Goal: Task Accomplishment & Management: Use online tool/utility

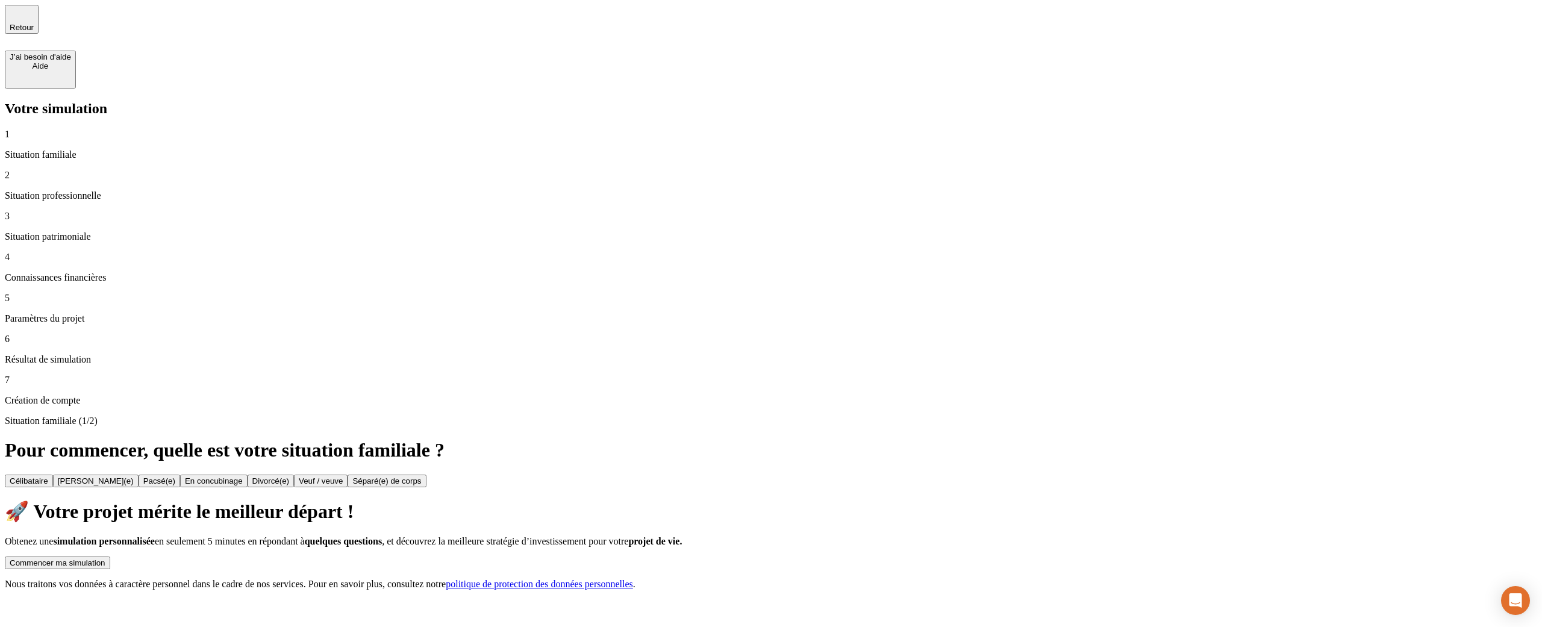
click at [105, 499] on div "Commencer ma simulation" at bounding box center [58, 563] width 96 height 9
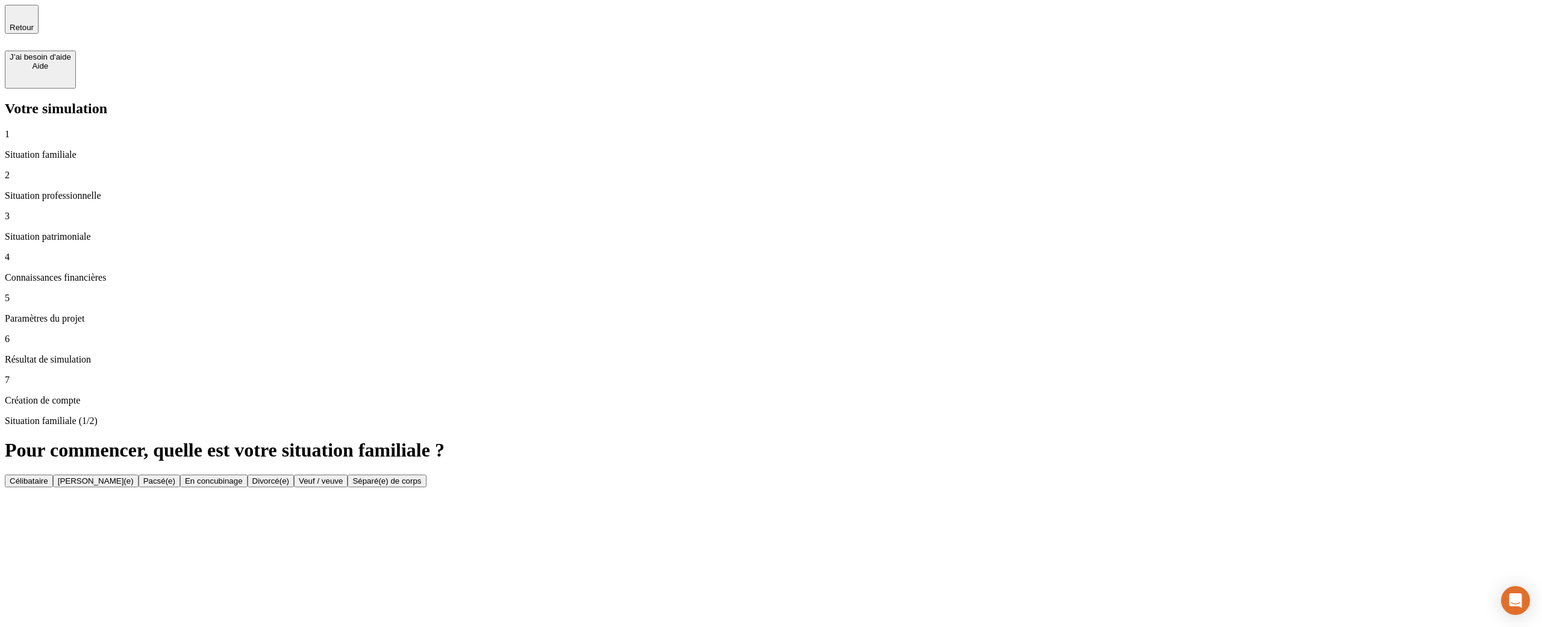
click at [53, 475] on button "Célibataire" at bounding box center [29, 481] width 48 height 13
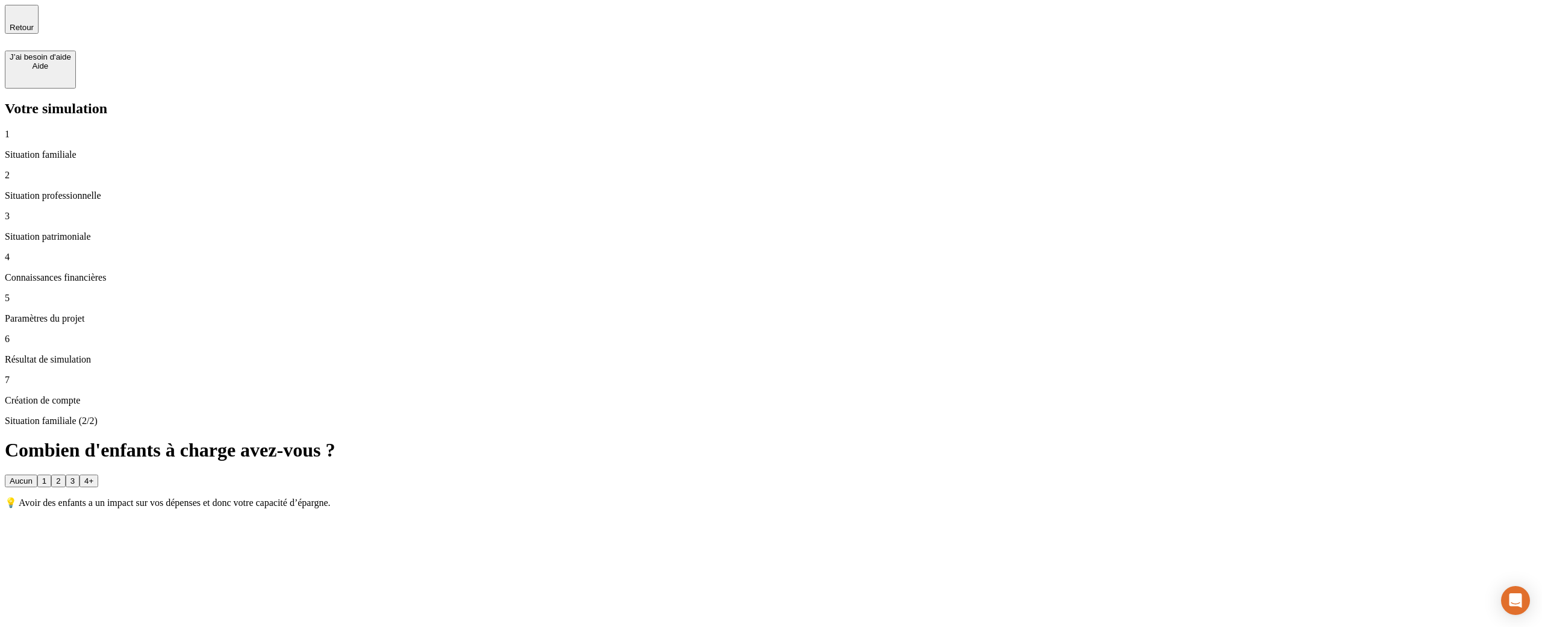
click at [65, 475] on button "2" at bounding box center [58, 481] width 14 height 13
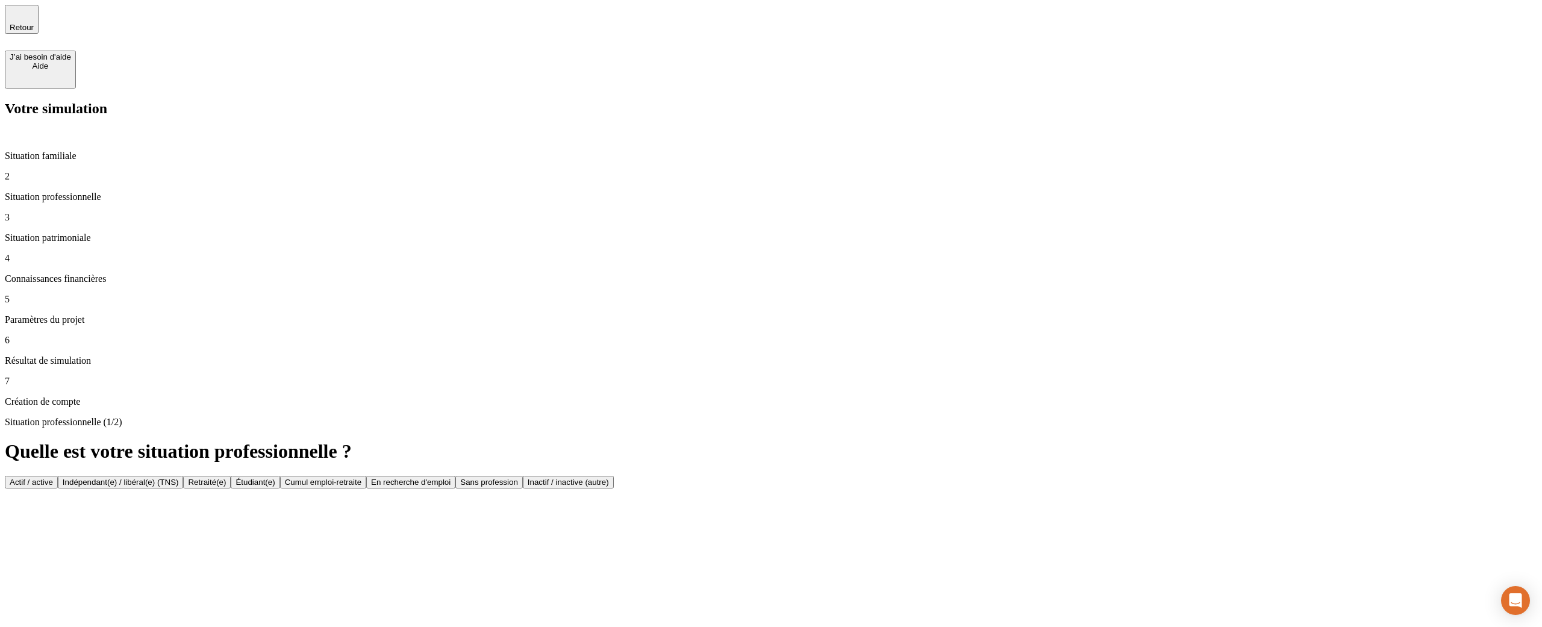
click at [58, 476] on button "Actif / active" at bounding box center [31, 482] width 53 height 13
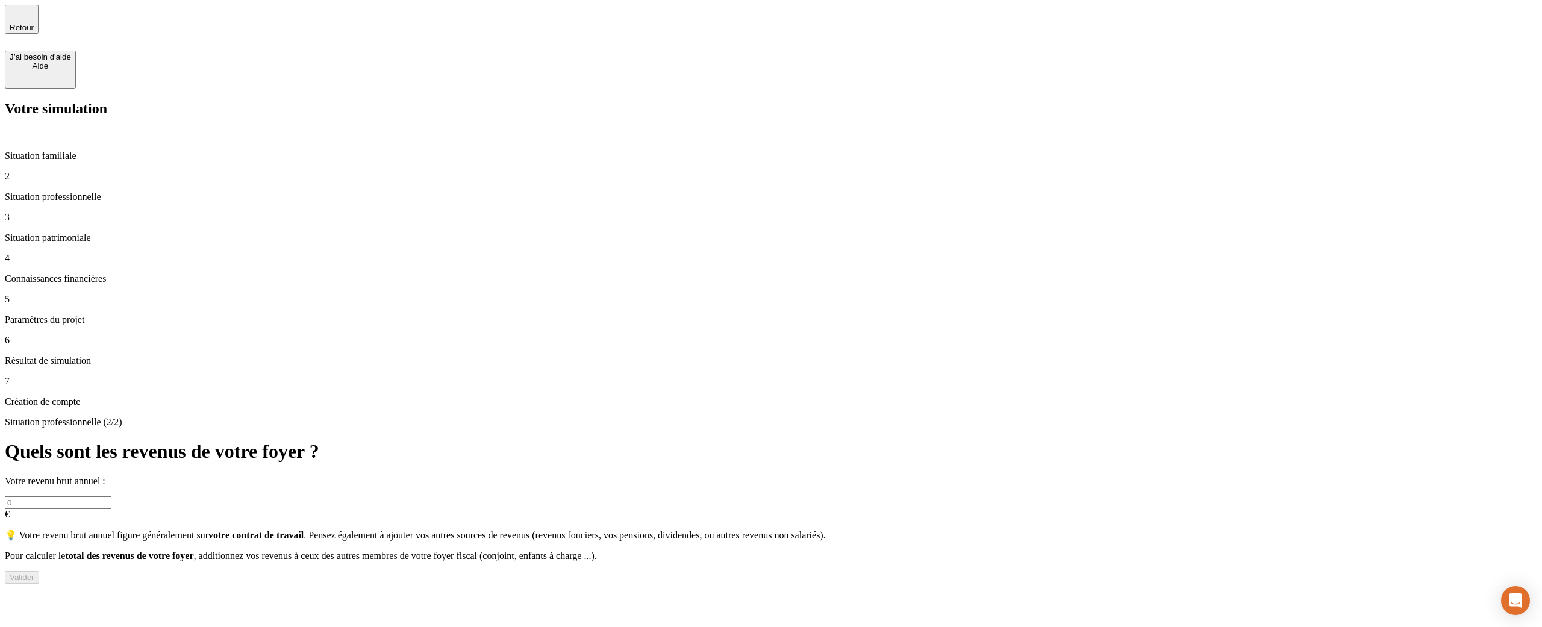
click at [111, 496] on input "text" at bounding box center [58, 502] width 107 height 13
type input "42 422"
click at [39, 499] on button "Valider" at bounding box center [22, 577] width 34 height 13
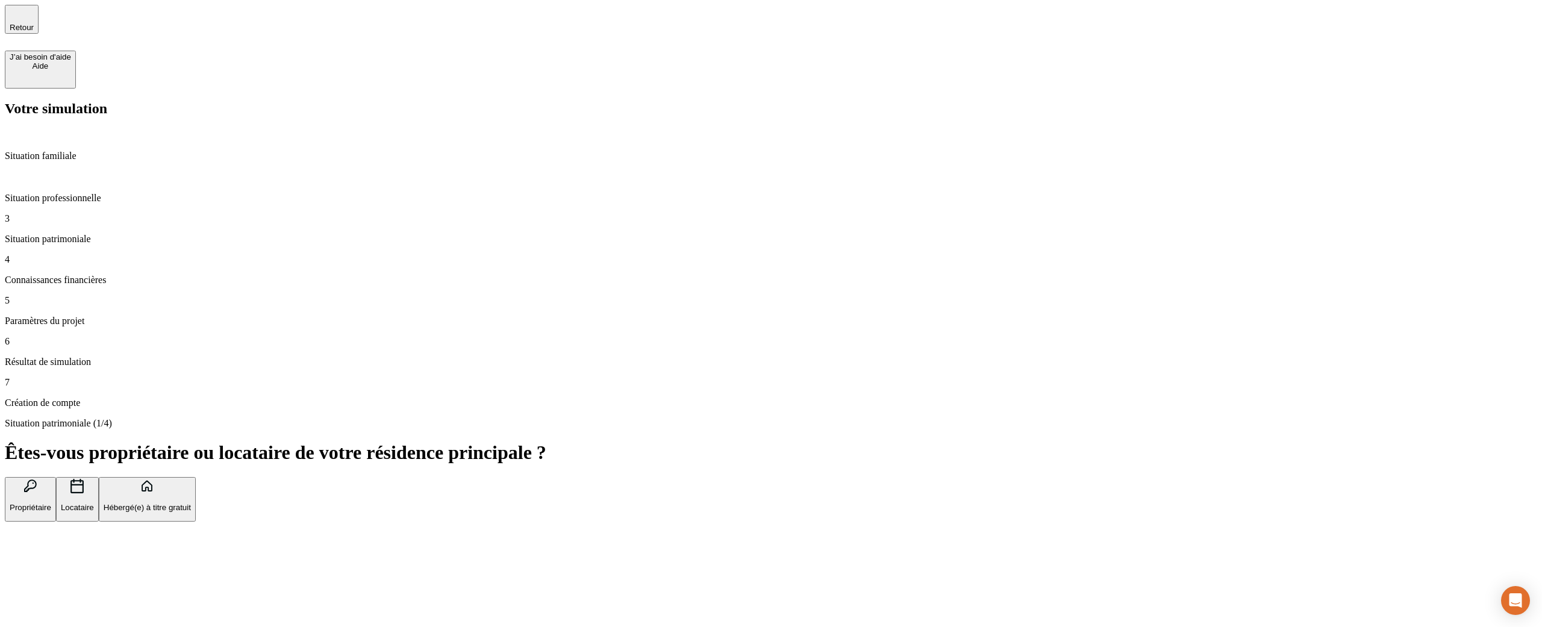
click at [56, 477] on button "Propriétaire" at bounding box center [30, 499] width 51 height 45
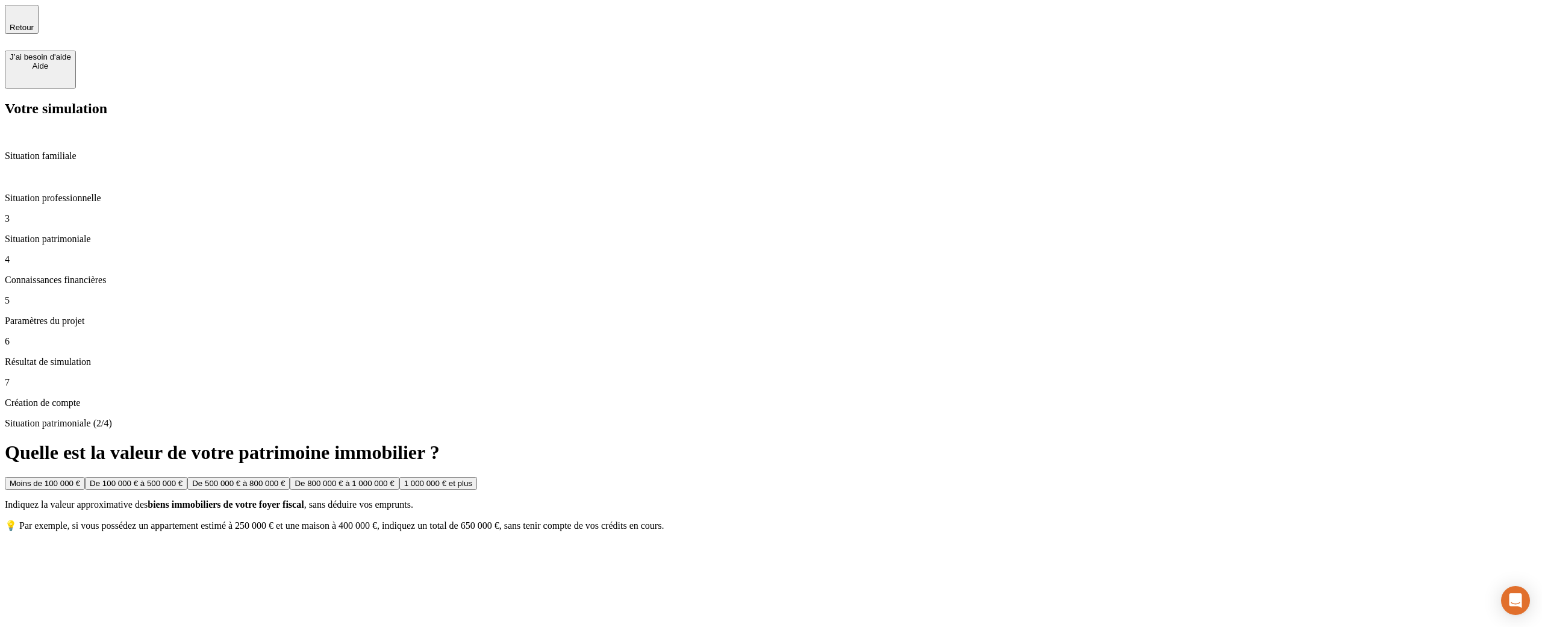
click at [187, 477] on button "De 100 000 € à 500 000 €" at bounding box center [136, 483] width 102 height 13
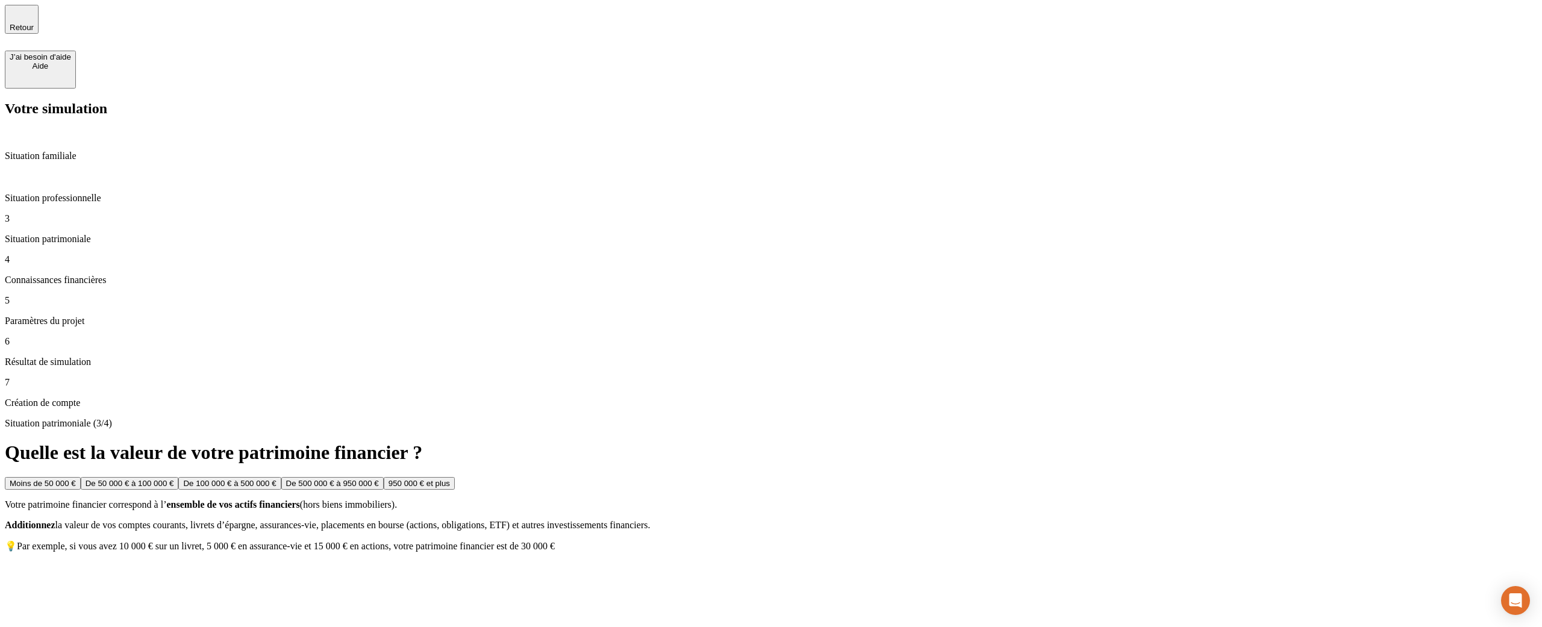
click at [281, 477] on button "De 100 000 € à 500 000 €" at bounding box center [229, 483] width 102 height 13
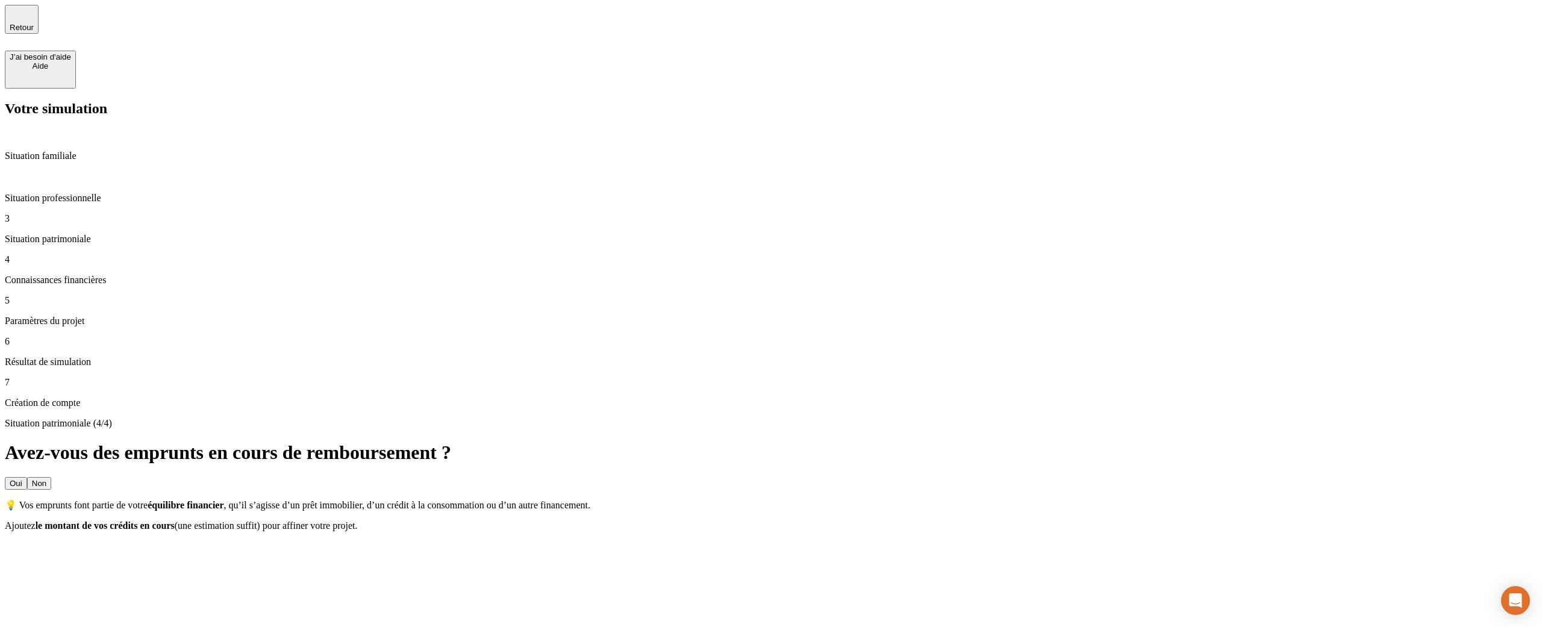
click at [51, 477] on button "Non" at bounding box center [39, 483] width 24 height 13
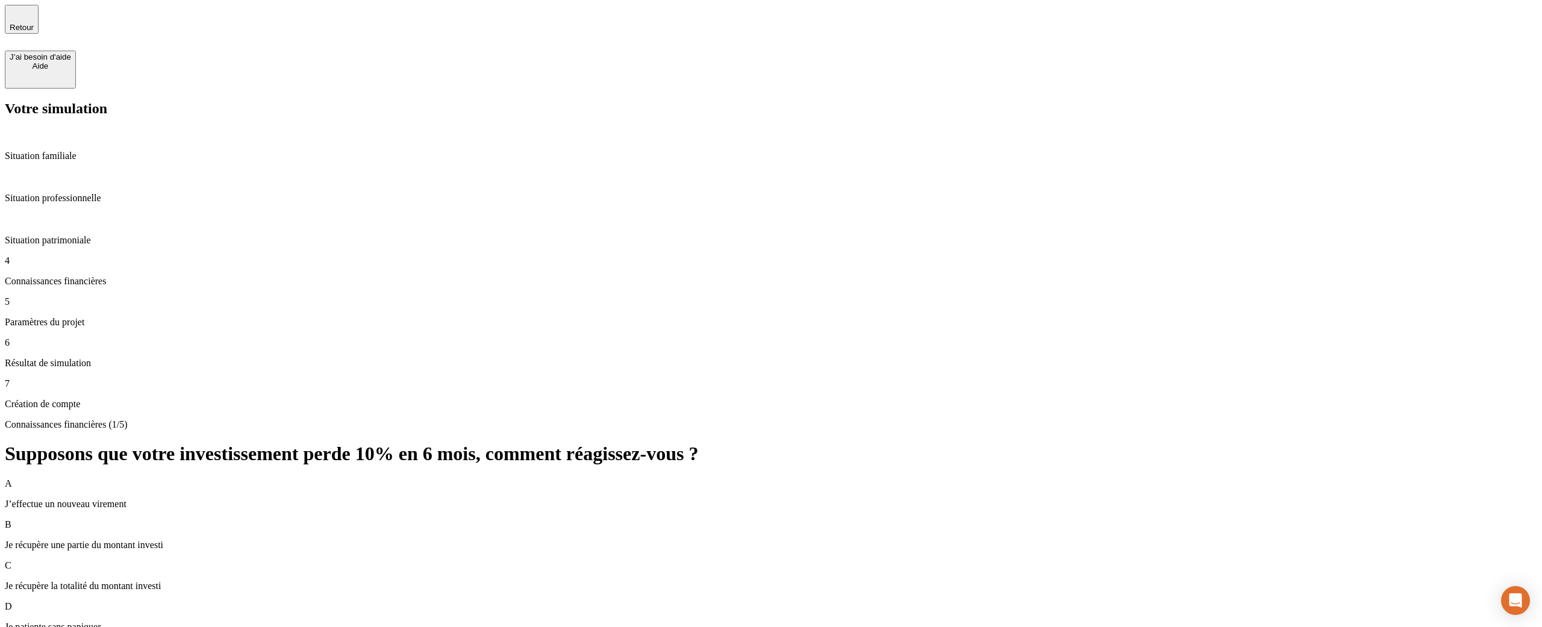
click at [780, 499] on div "C Je récupère la totalité du montant investi" at bounding box center [771, 575] width 1533 height 31
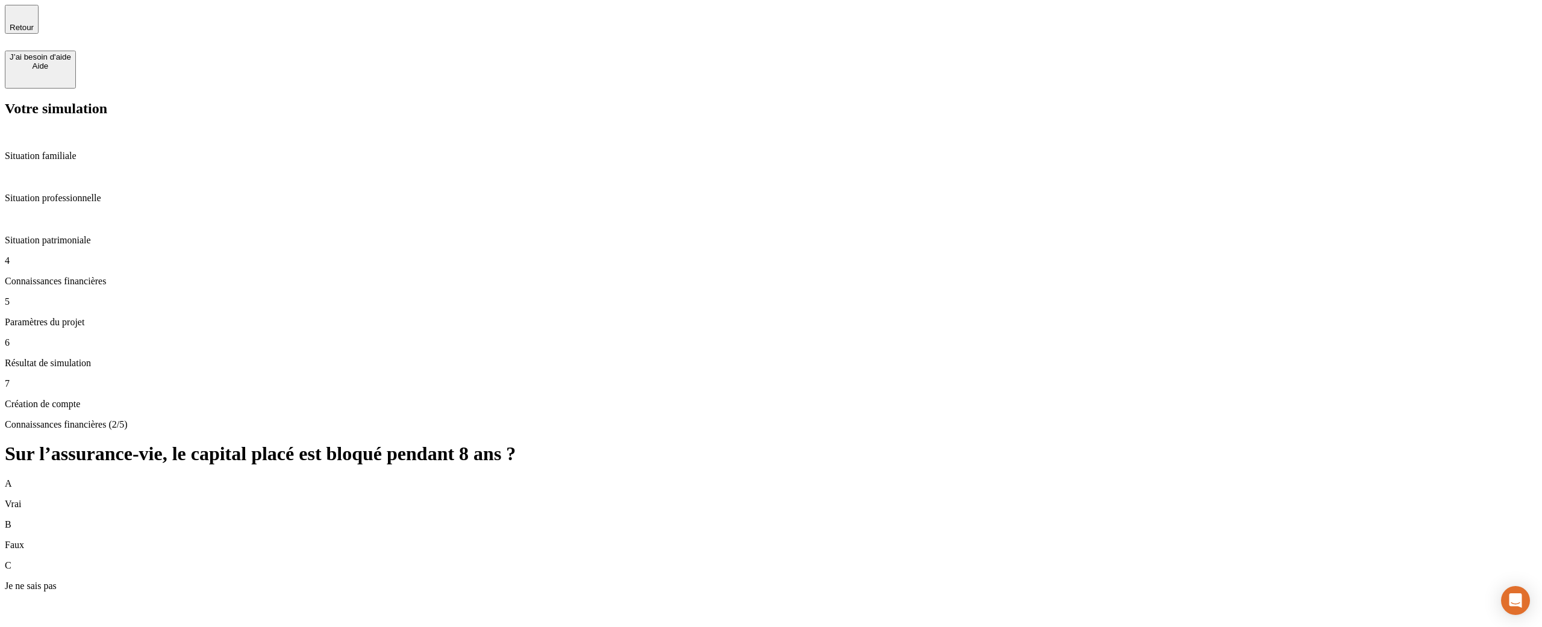
click at [1241, 499] on div "B Faux" at bounding box center [771, 534] width 1533 height 31
click at [1210, 499] on div "B Faux" at bounding box center [771, 534] width 1533 height 31
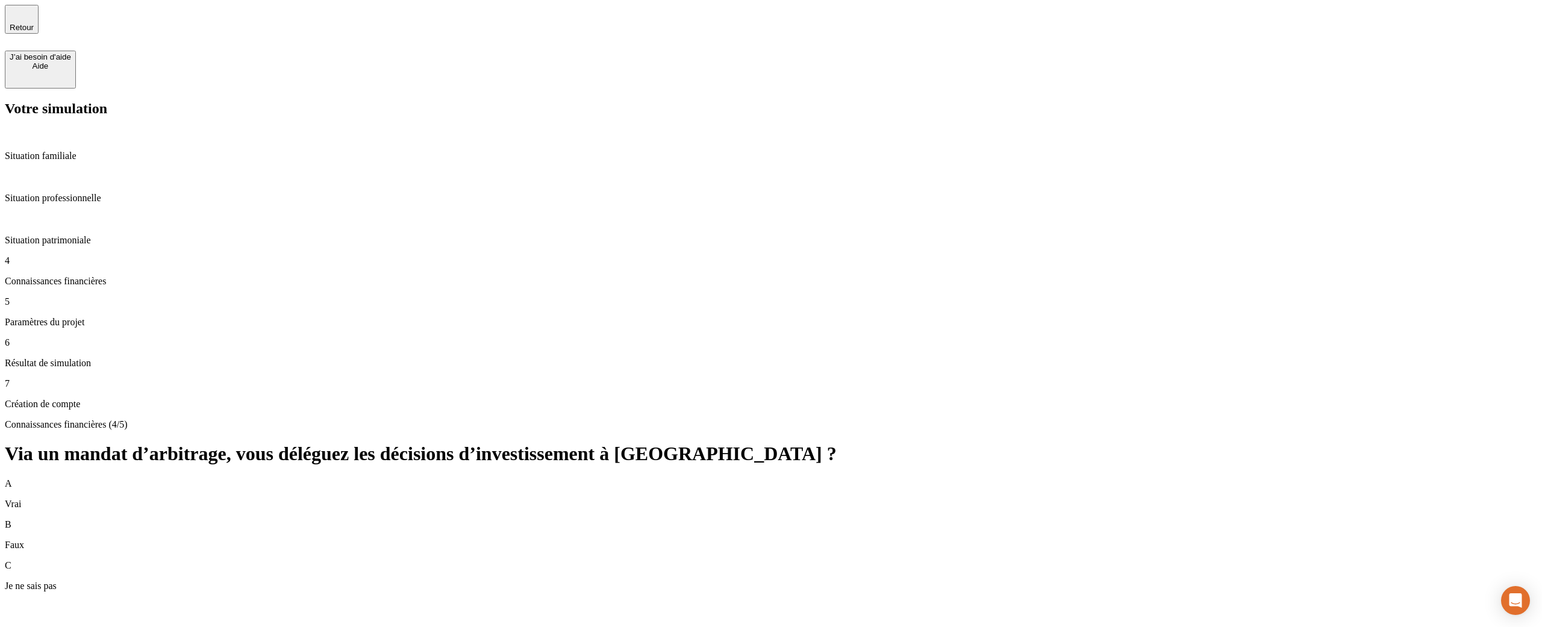
click at [1223, 478] on div "A Vrai" at bounding box center [771, 493] width 1533 height 31
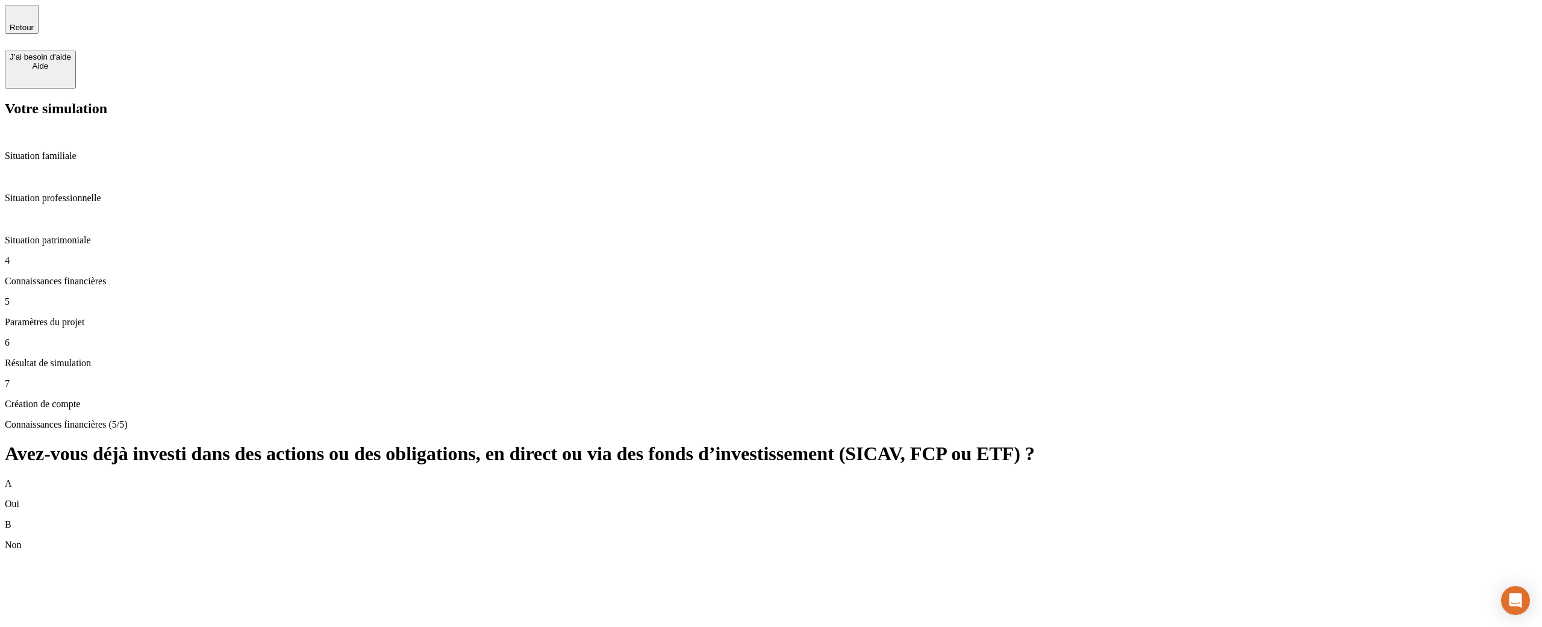
click at [1219, 499] on div "B Non" at bounding box center [771, 534] width 1533 height 31
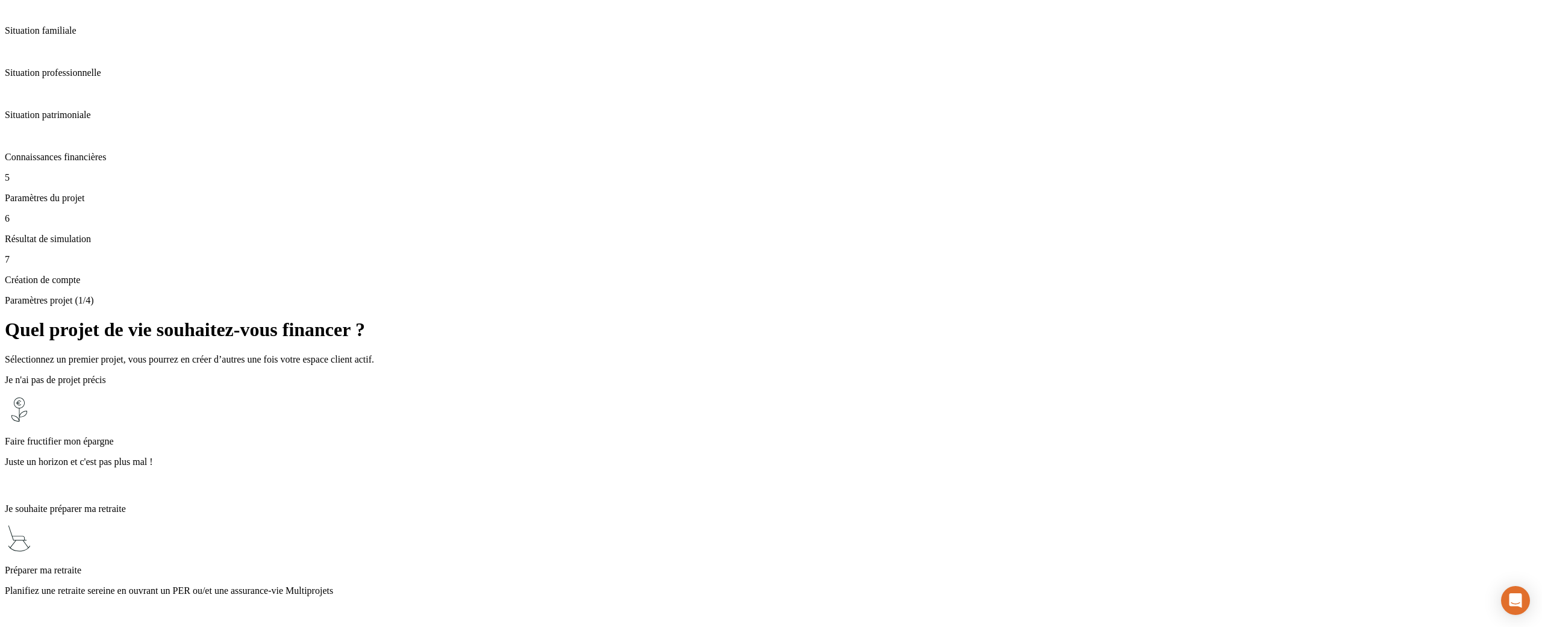
scroll to position [154, 0]
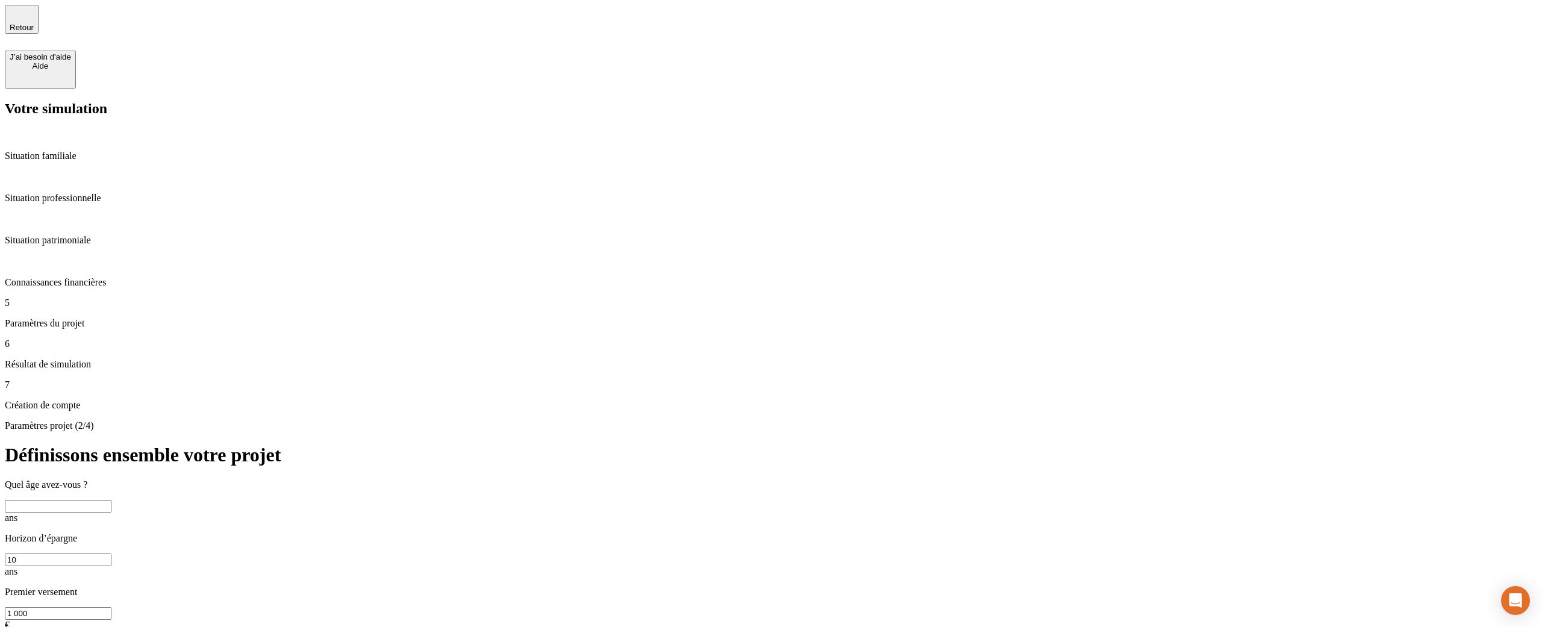
click at [111, 499] on input "text" at bounding box center [58, 506] width 107 height 13
type input "42"
click at [1268, 480] on div "Quel âge avez-vous ? 42 ans Horizon d’épargne 10 ans Premier versement 1 000 € …" at bounding box center [771, 582] width 1533 height 205
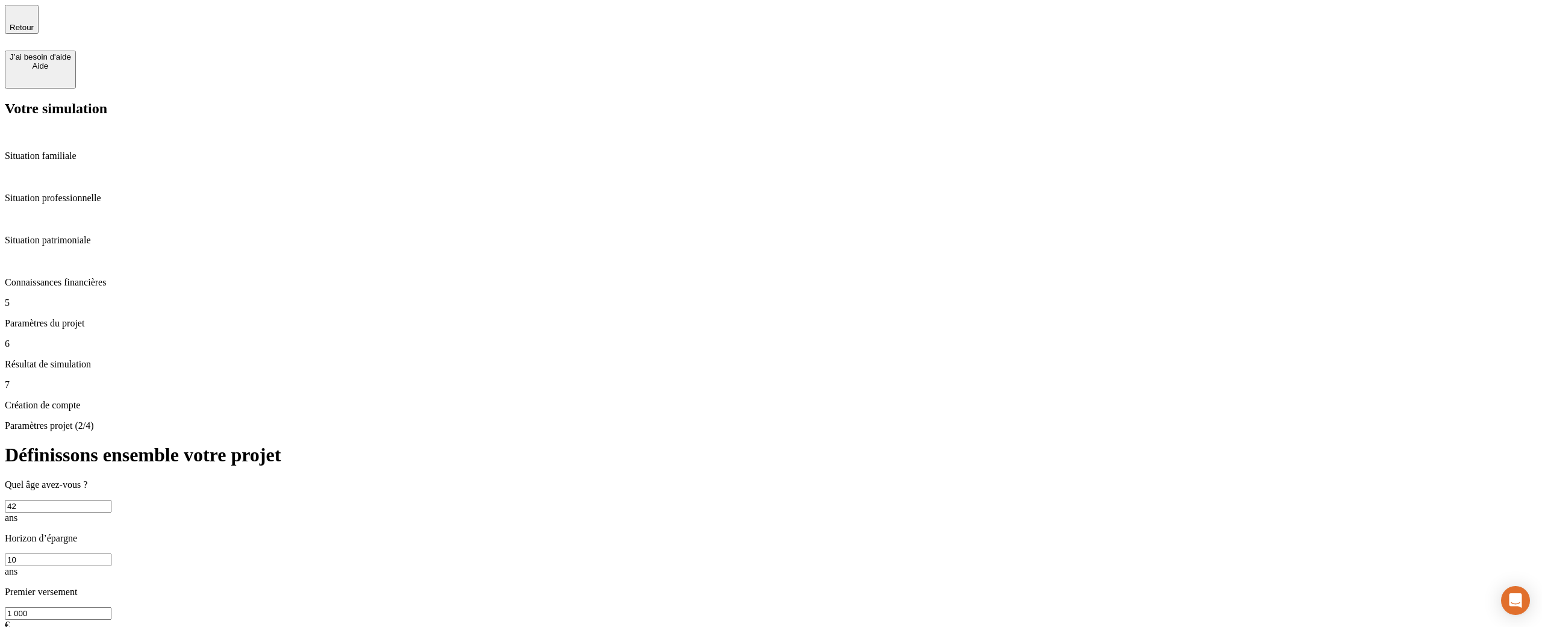
click at [111, 499] on input "10" at bounding box center [58, 560] width 107 height 13
type input "21"
click at [111, 499] on input "1 000" at bounding box center [58, 613] width 107 height 13
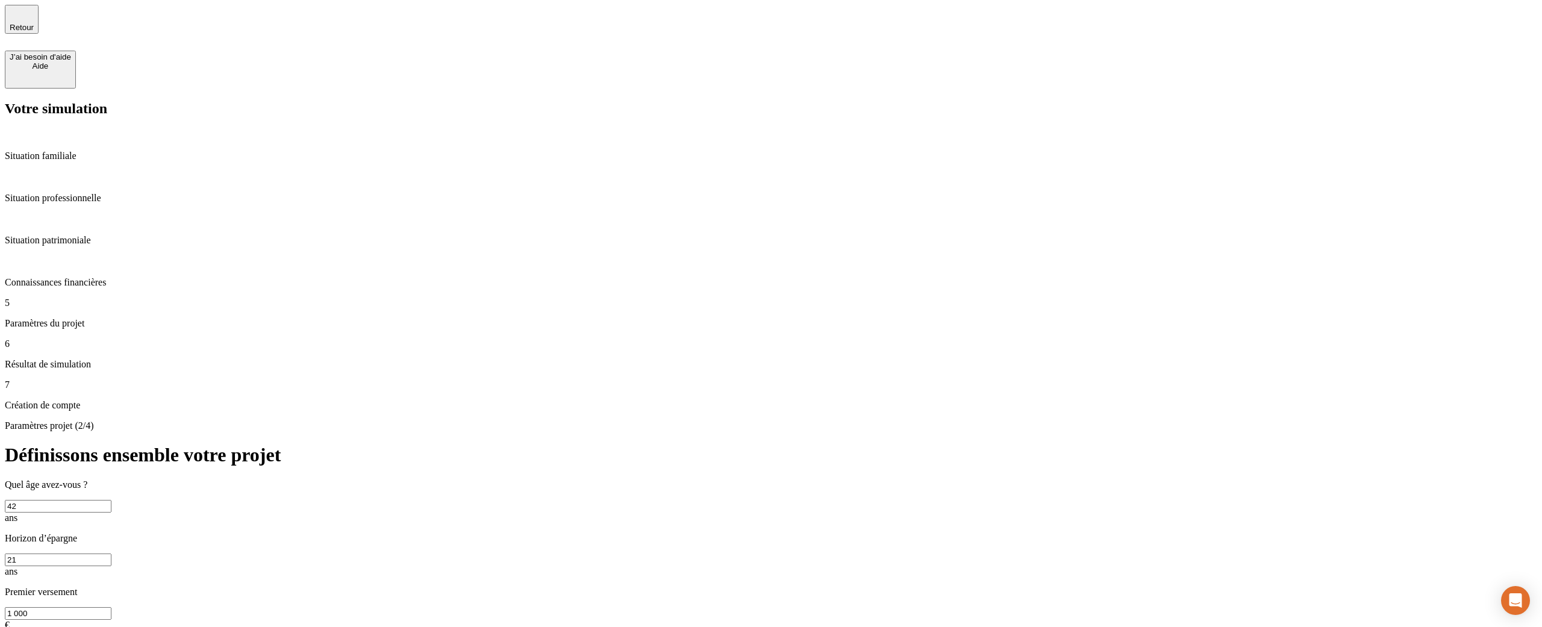
click at [111, 499] on input "1 000" at bounding box center [58, 613] width 107 height 13
type input "2 012"
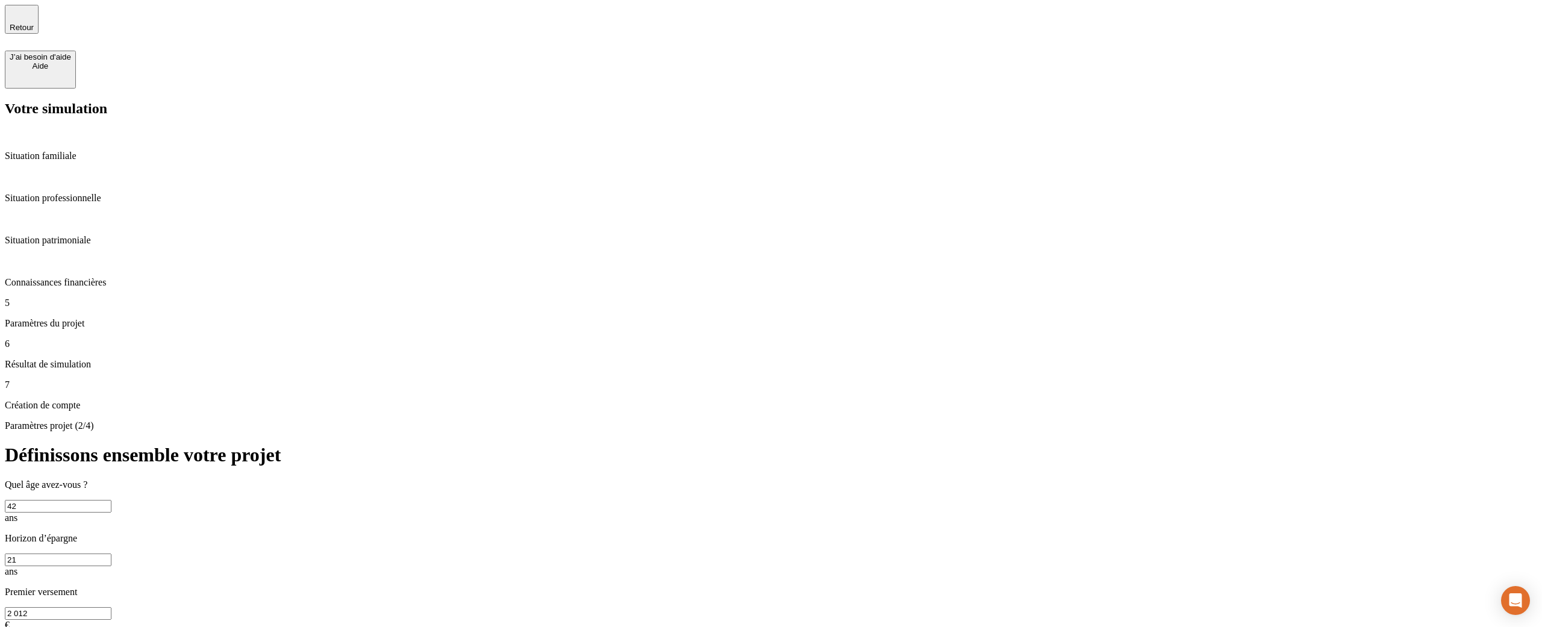
type input "302"
click at [1423, 480] on div "Quel âge avez-vous ? 42 ans Horizon d’épargne 21 ans Premier versement 2 012 € …" at bounding box center [771, 620] width 1533 height 280
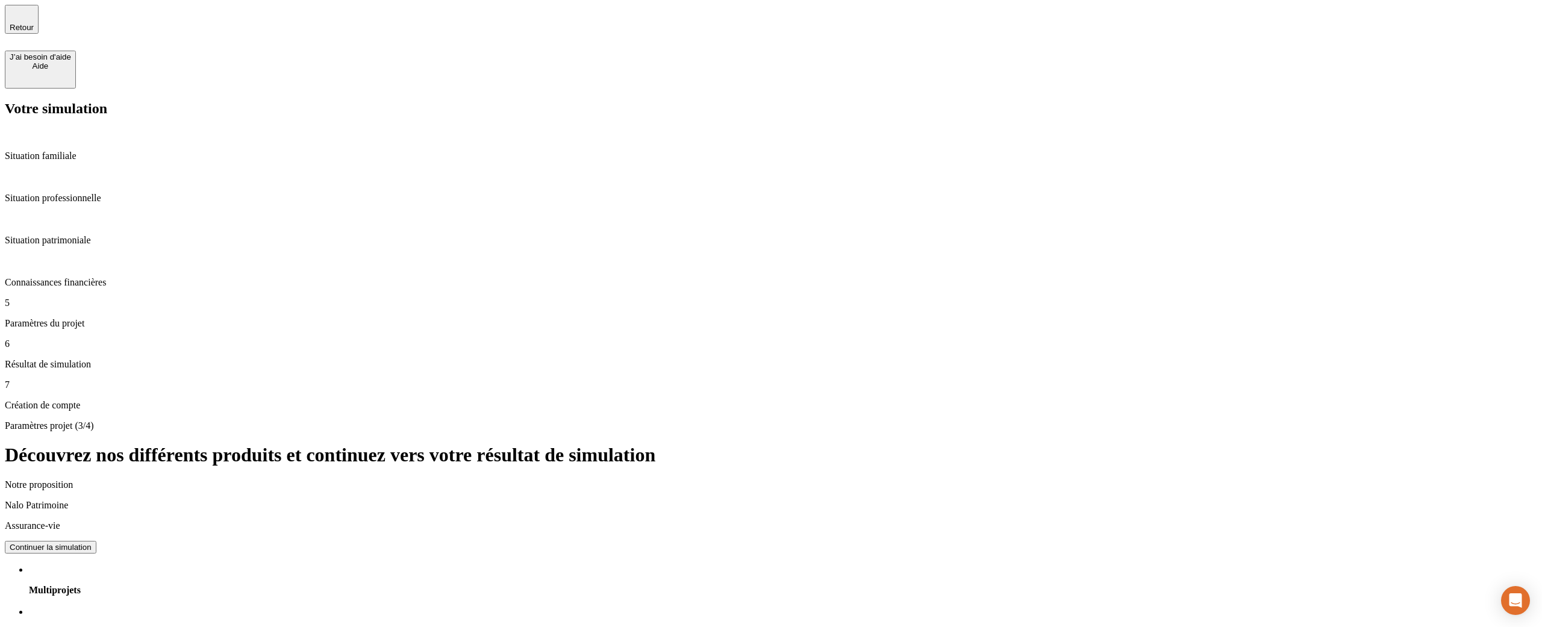
click at [92, 499] on div "Continuer la simulation" at bounding box center [51, 547] width 82 height 9
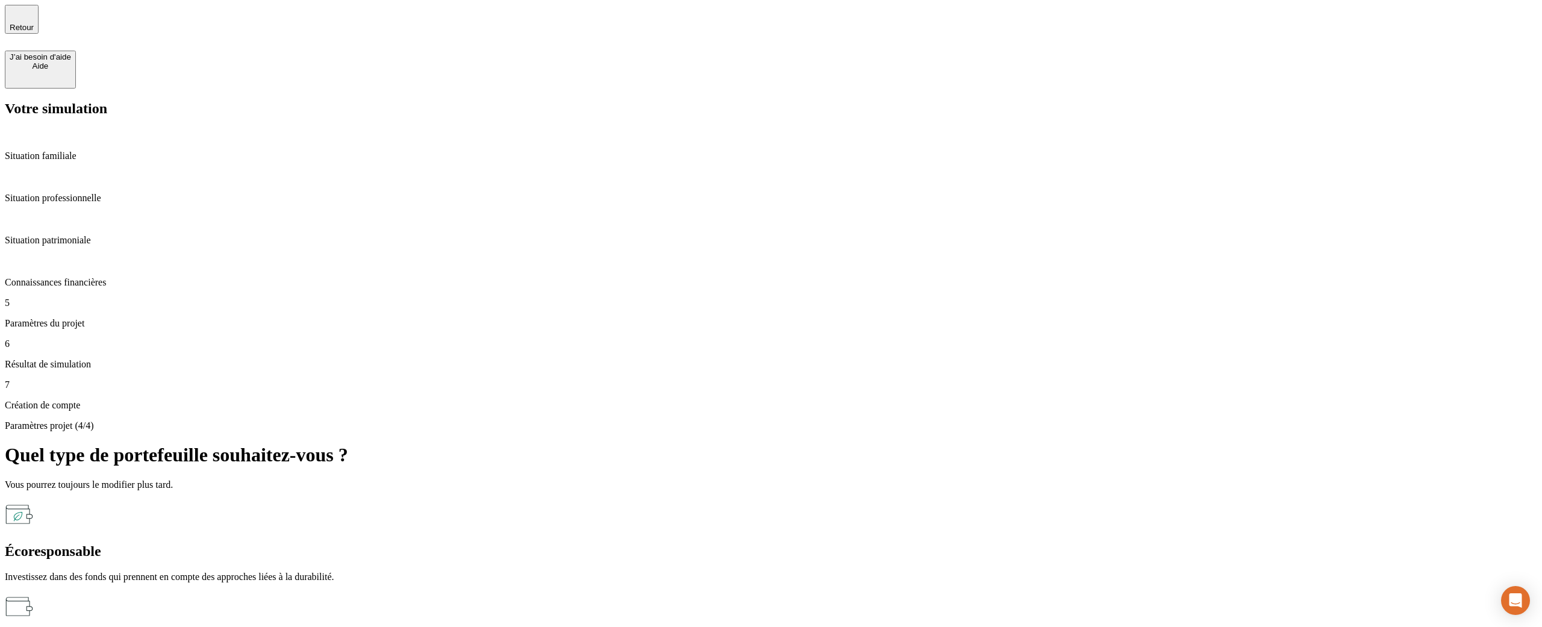
click at [34, 499] on icon at bounding box center [19, 606] width 29 height 29
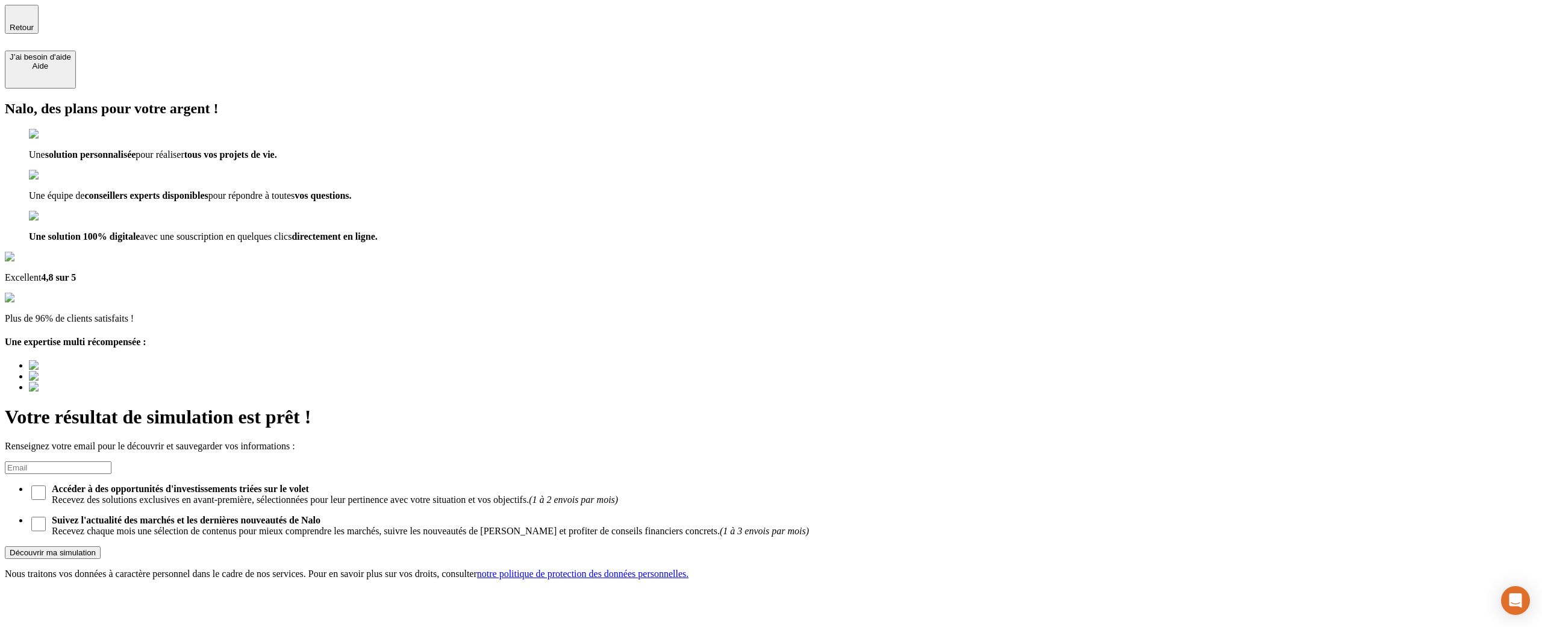
click at [111, 462] on input at bounding box center [58, 468] width 107 height 13
type input "[EMAIL_ADDRESS][DOMAIN_NAME]"
click at [96, 499] on div "Découvrir ma simulation" at bounding box center [53, 552] width 86 height 9
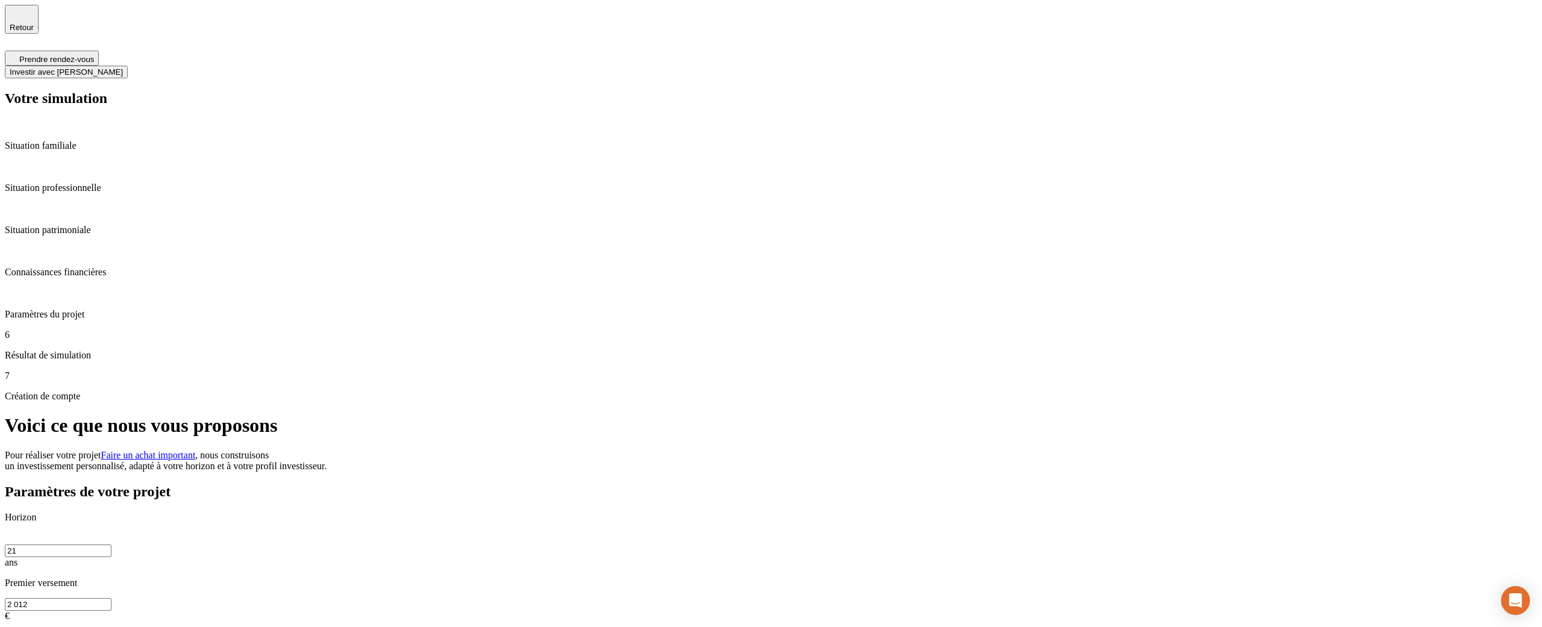
click at [808, 484] on div "Paramètres de votre projet Horizon 21 ans Premier versement 2 012 € Versements …" at bounding box center [771, 635] width 1533 height 302
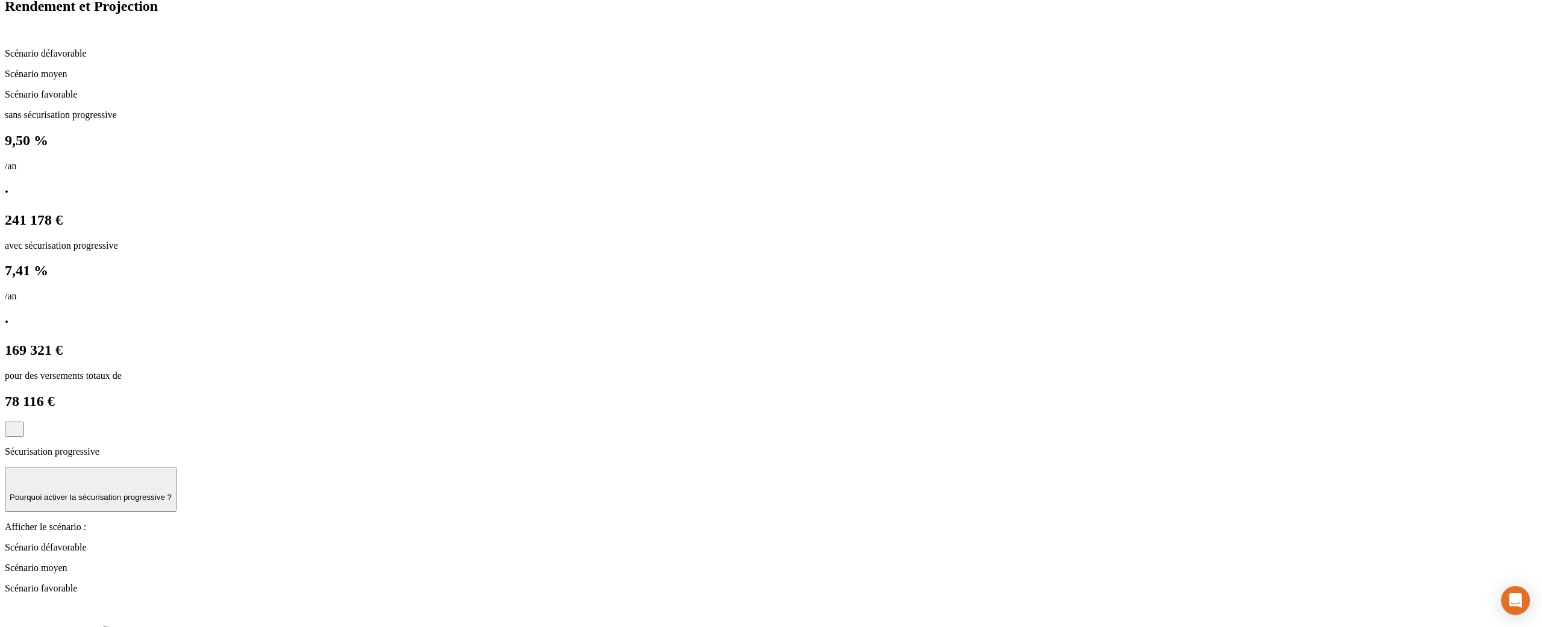
scroll to position [812, 0]
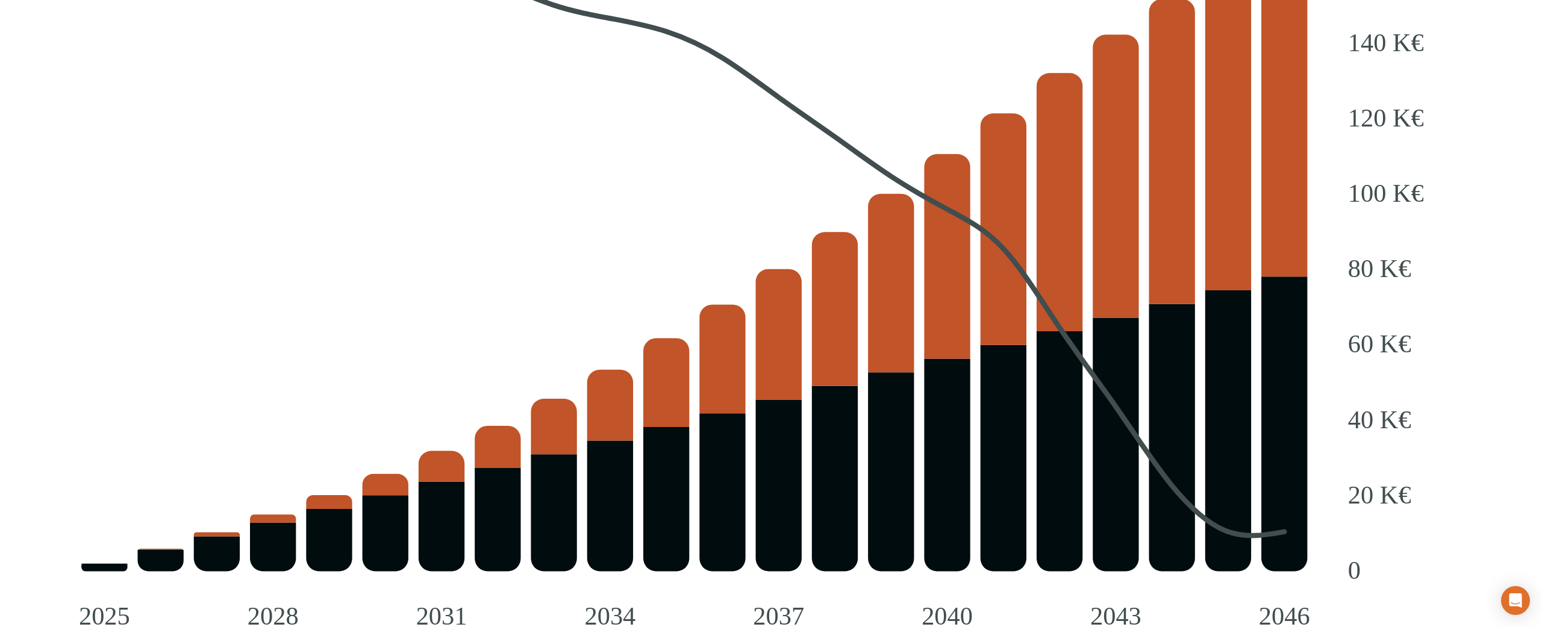
scroll to position [1514, 0]
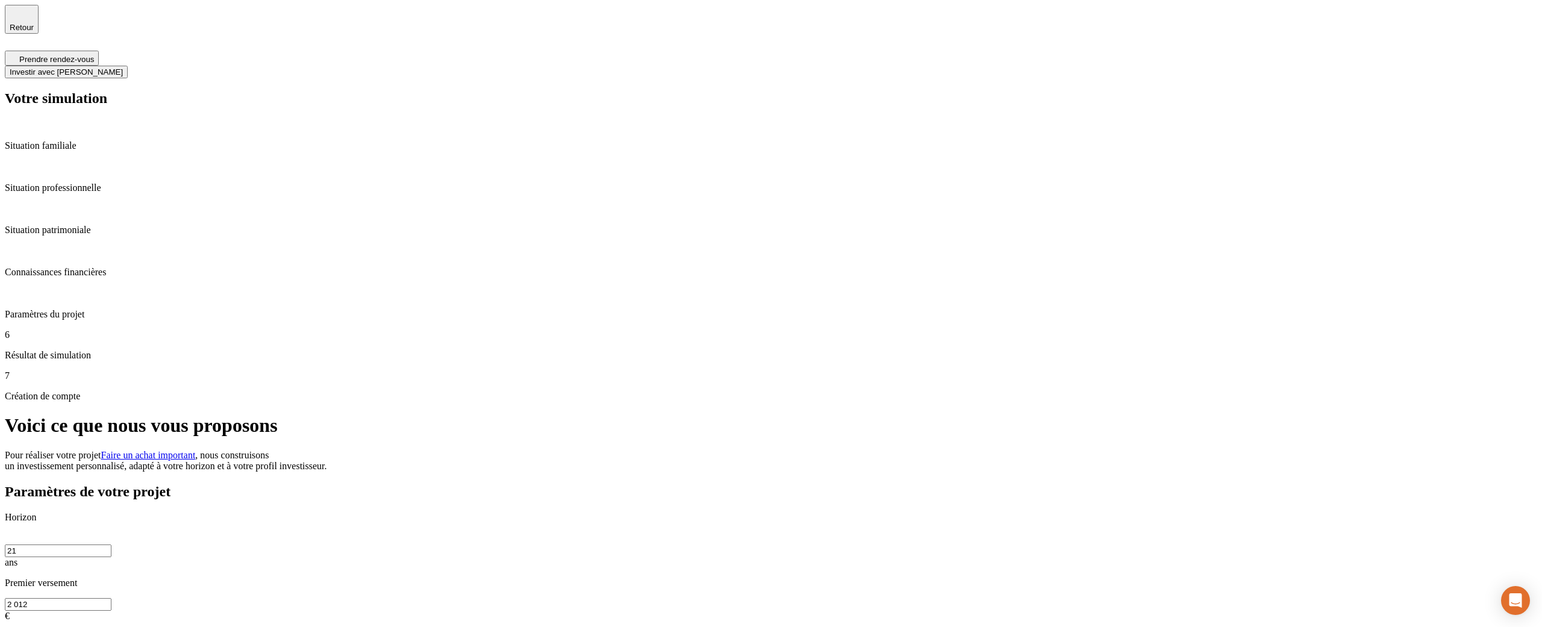
click at [123, 67] on span "Investir avec [PERSON_NAME]" at bounding box center [66, 71] width 113 height 9
